Goal: Information Seeking & Learning: Learn about a topic

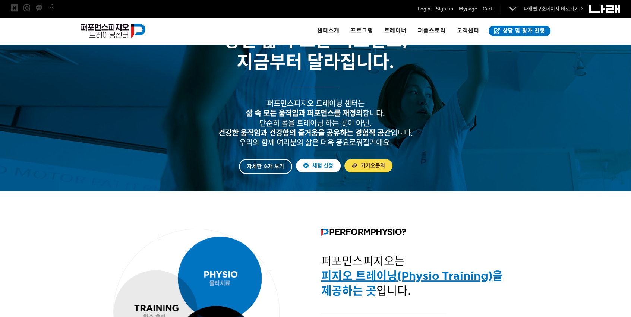
scroll to position [135, 0]
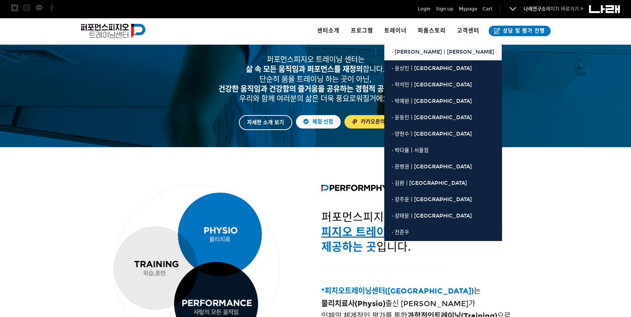
click at [413, 46] on link "· [PERSON_NAME]ㅣ[PERSON_NAME]" at bounding box center [442, 52] width 117 height 16
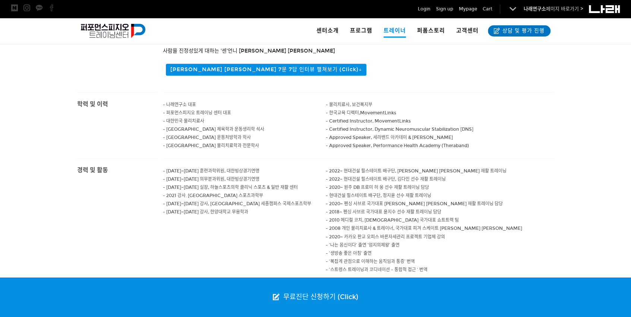
scroll to position [271, 0]
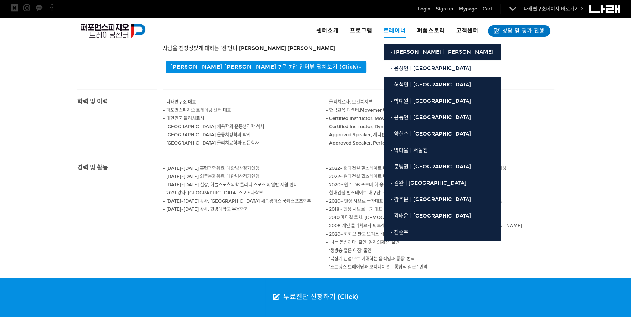
click at [403, 67] on span "· 윤상인ㅣ[GEOGRAPHIC_DATA]" at bounding box center [431, 68] width 80 height 6
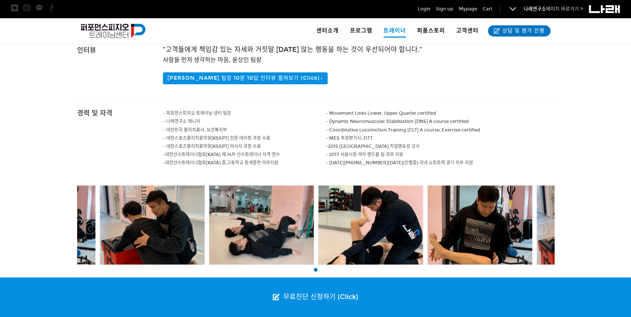
scroll to position [237, 0]
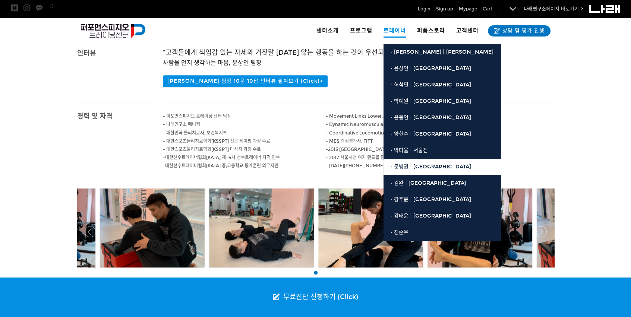
click at [403, 166] on span "· 문병권ㅣ[GEOGRAPHIC_DATA]" at bounding box center [431, 167] width 80 height 6
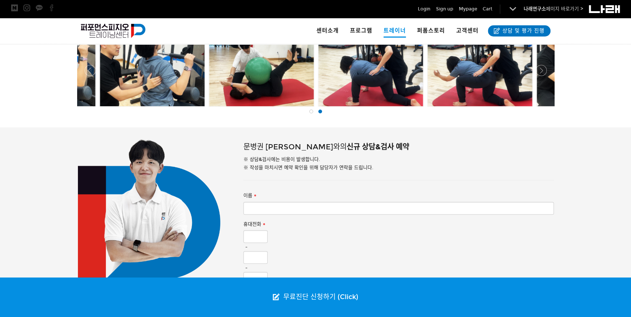
scroll to position [373, 0]
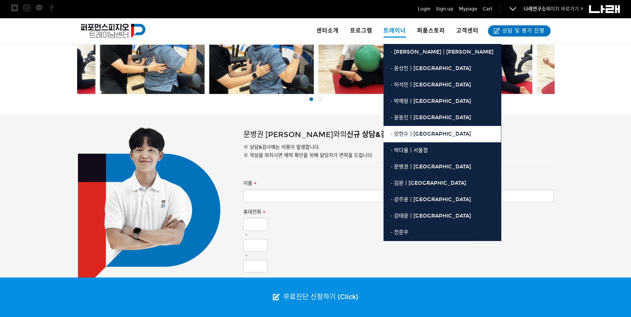
click at [403, 134] on span "· 양현수ㅣ[GEOGRAPHIC_DATA]" at bounding box center [431, 134] width 80 height 6
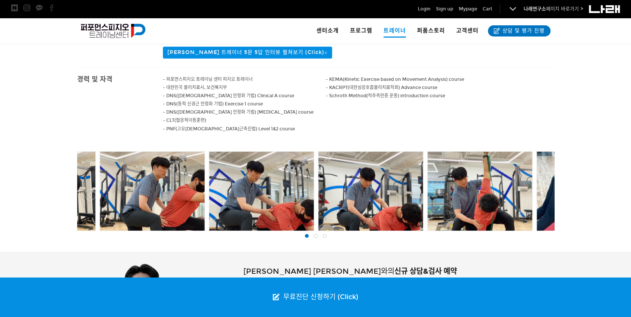
scroll to position [271, 0]
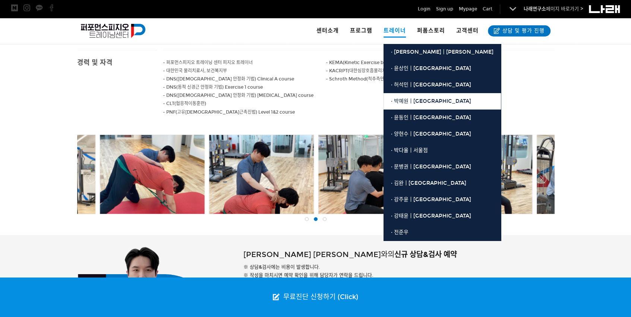
click at [407, 104] on span "· 박예원ㅣ[GEOGRAPHIC_DATA]" at bounding box center [431, 101] width 80 height 6
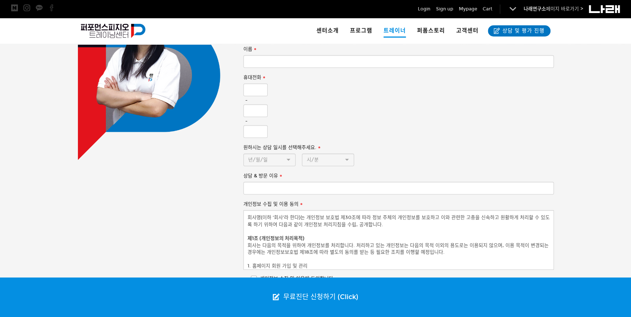
scroll to position [576, 0]
